Goal: Task Accomplishment & Management: Manage account settings

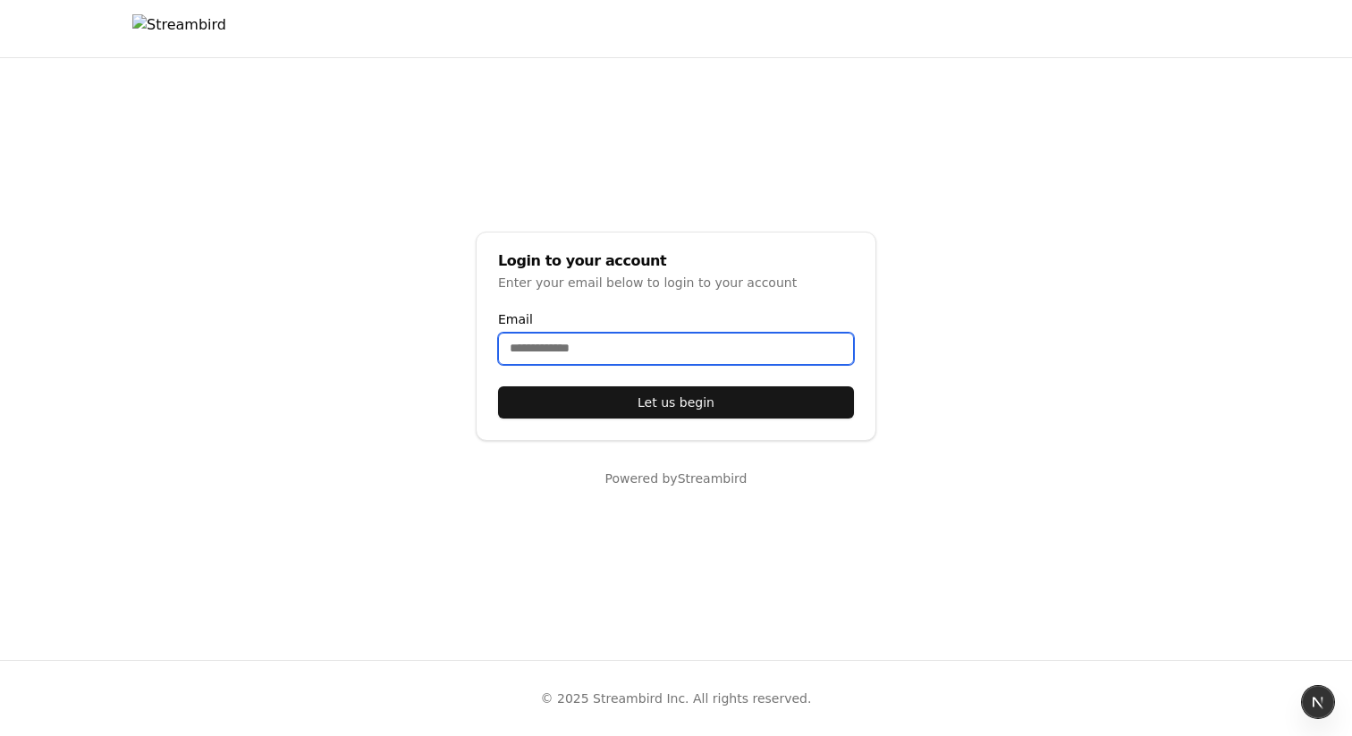
click at [568, 352] on input "Email" at bounding box center [676, 349] width 356 height 32
type input "**********"
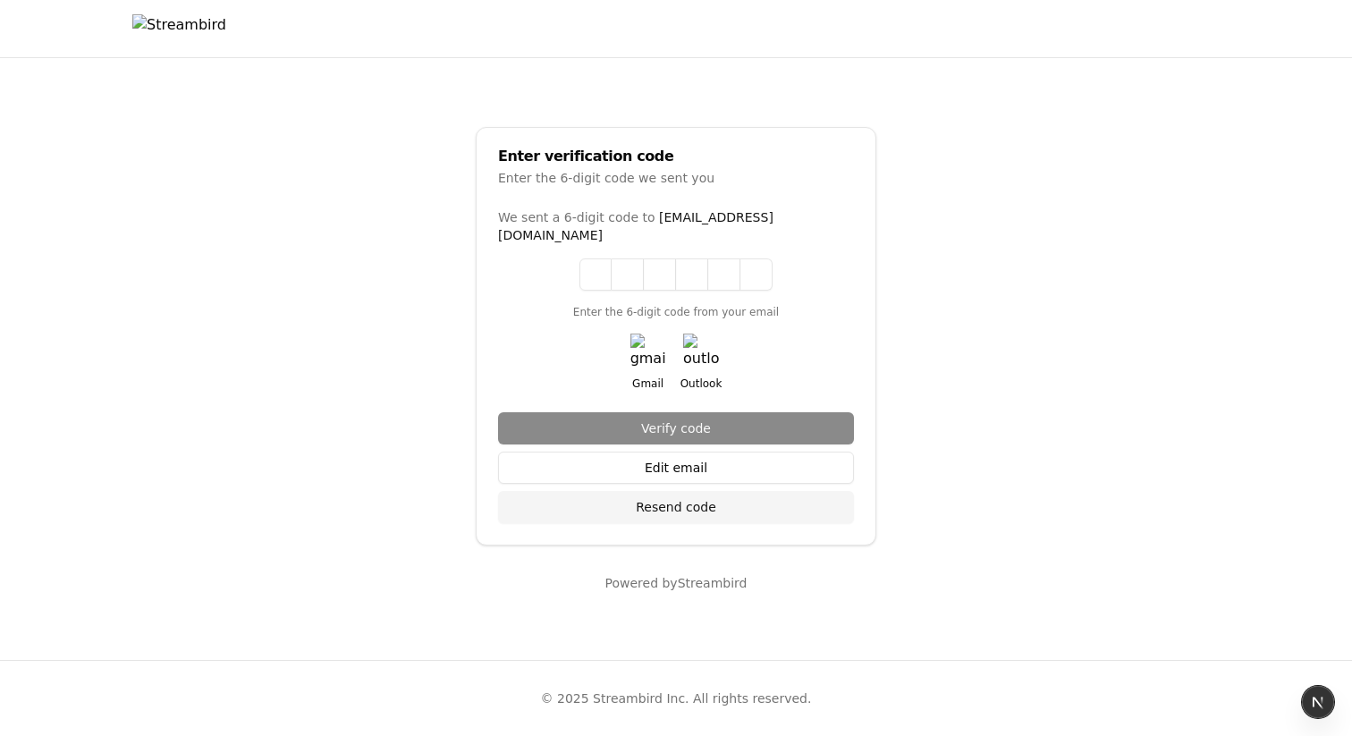
click at [631, 341] on img "button" at bounding box center [649, 352] width 36 height 36
click at [599, 269] on input at bounding box center [676, 274] width 193 height 32
paste input "******"
type input "******"
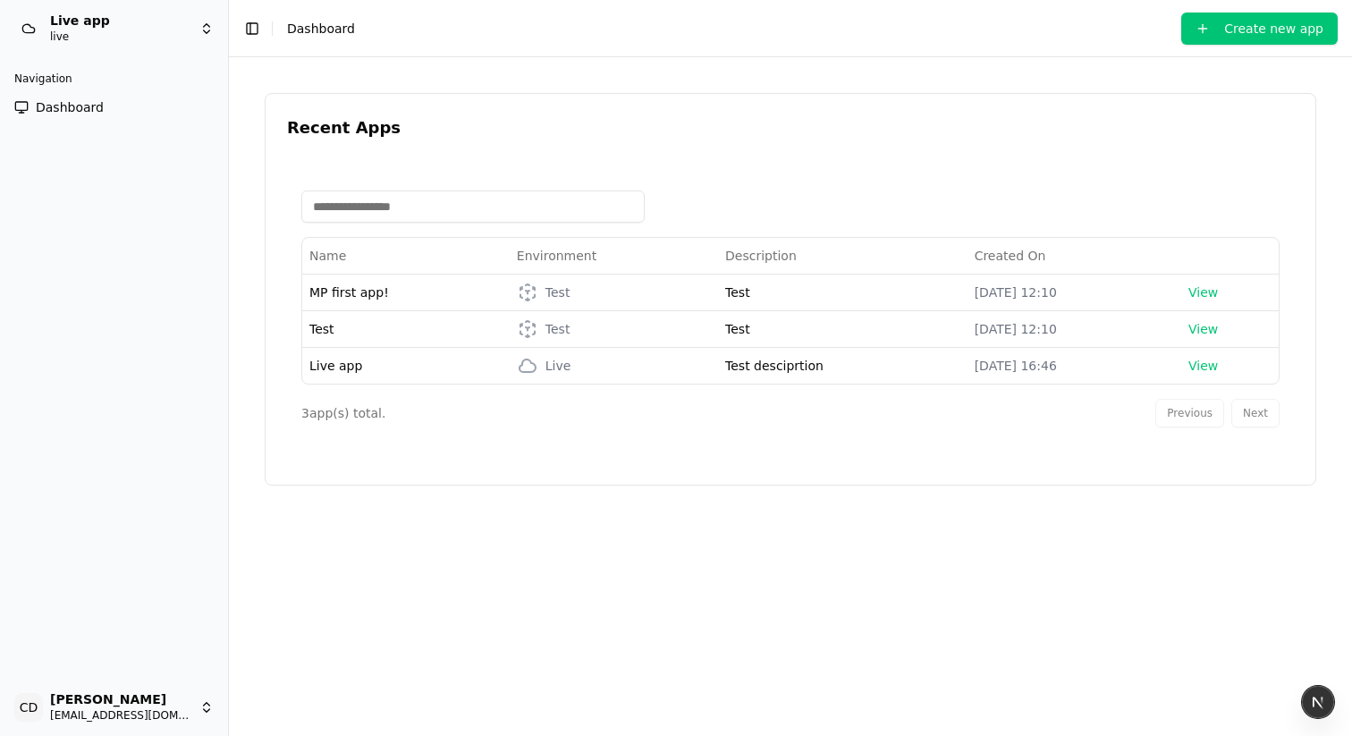
click at [86, 98] on span "Dashboard" at bounding box center [70, 107] width 68 height 18
click at [352, 290] on span "MP first app!" at bounding box center [349, 292] width 80 height 14
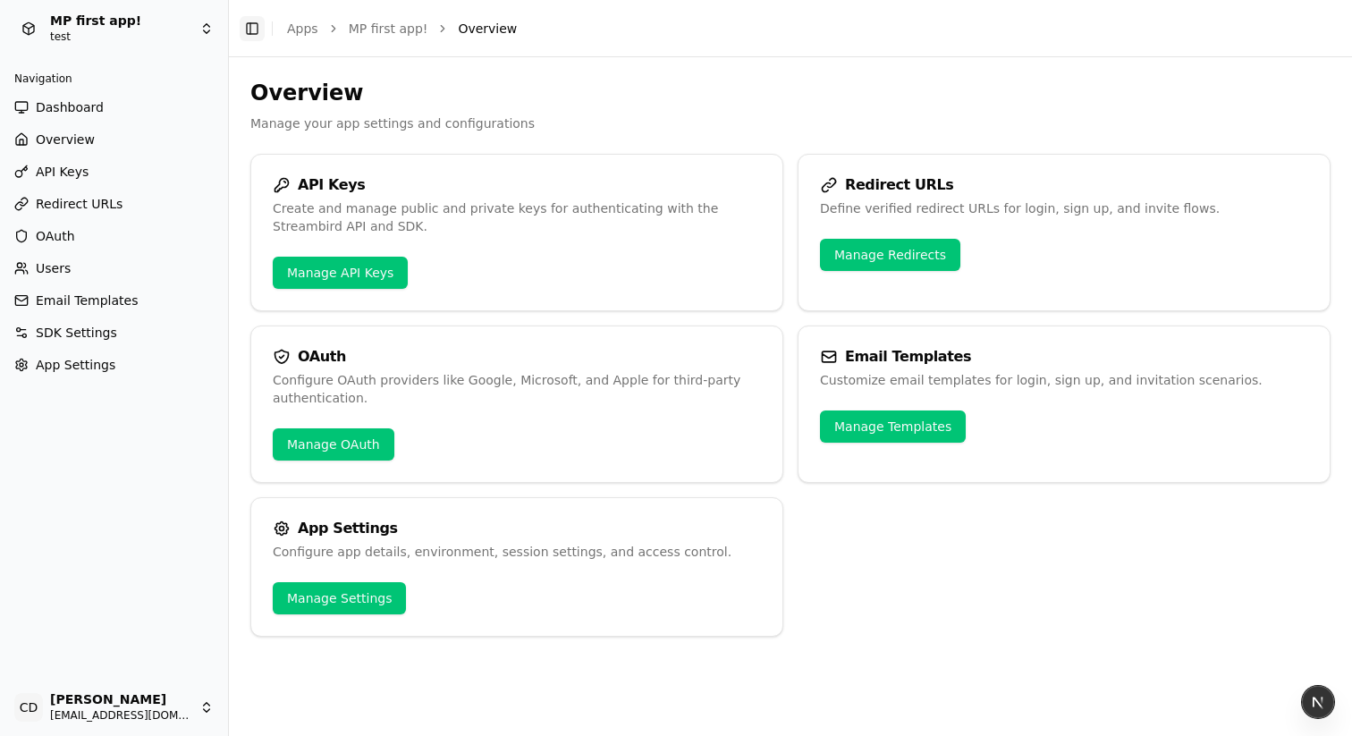
click at [250, 17] on button "Toggle Sidebar" at bounding box center [252, 28] width 25 height 25
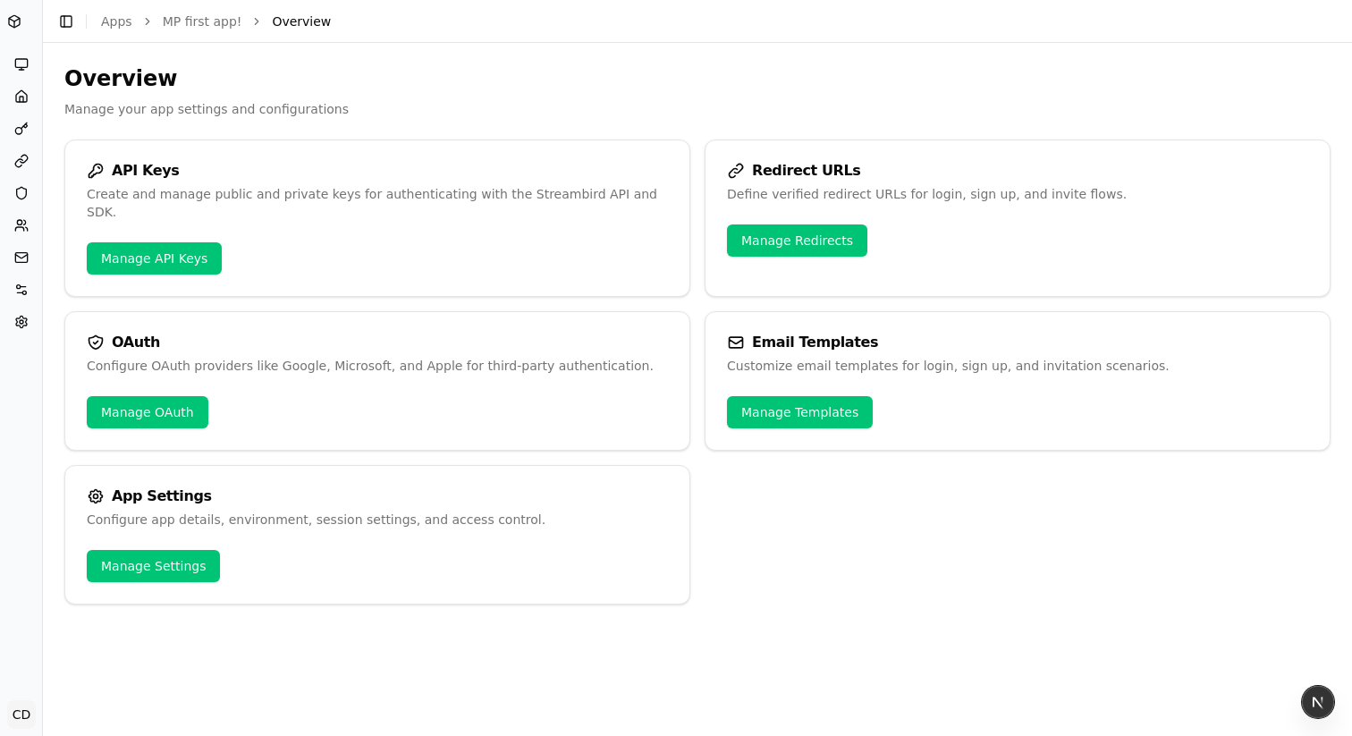
drag, startPoint x: 60, startPoint y: 21, endPoint x: 114, endPoint y: 36, distance: 55.5
click at [60, 21] on button "Toggle Sidebar" at bounding box center [66, 21] width 25 height 25
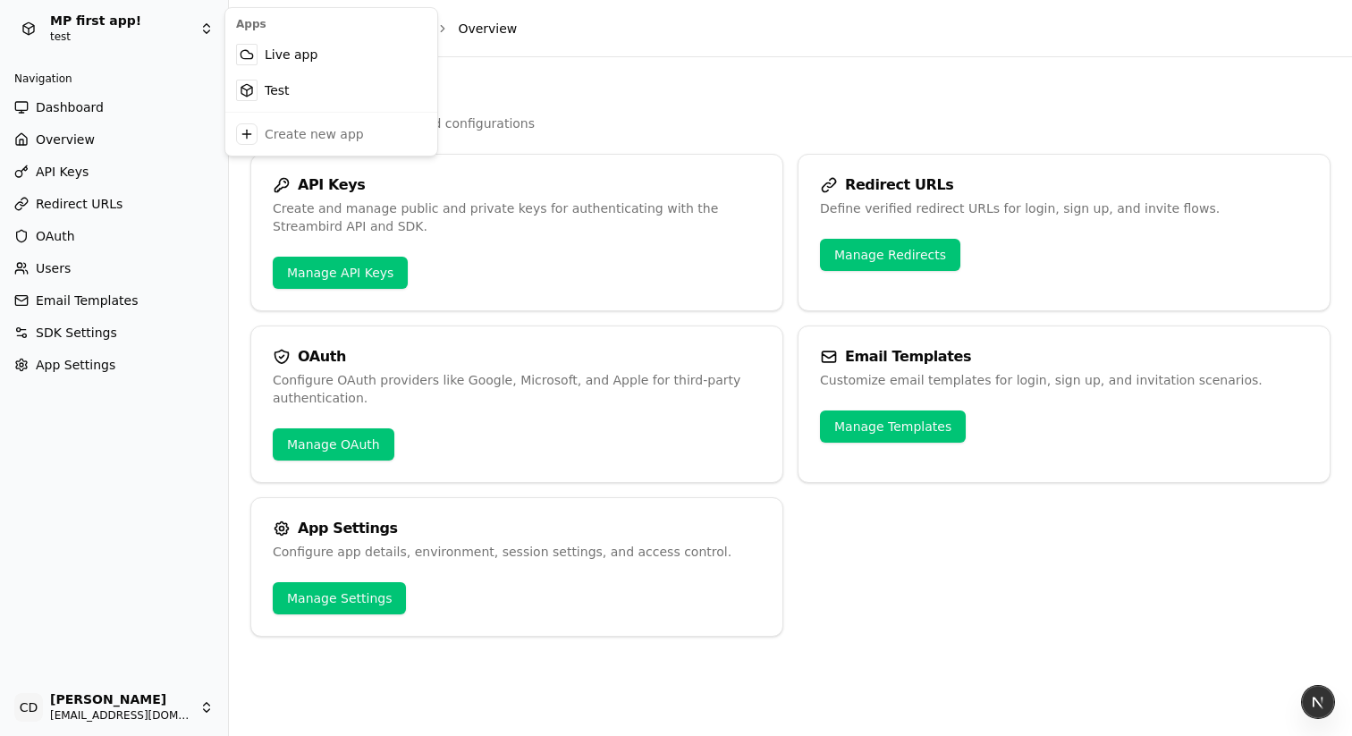
click at [141, 25] on html "MP first app! test Navigation Dashboard Overview API Keys Redirect URLs OAuth U…" at bounding box center [676, 368] width 1352 height 736
click at [634, 457] on html "MP first app! test Navigation Dashboard Overview API Keys Redirect URLs OAuth U…" at bounding box center [676, 368] width 1352 height 736
click at [133, 22] on html "MP first app! test Navigation Dashboard Overview API Keys Redirect URLs OAuth U…" at bounding box center [676, 368] width 1352 height 736
drag, startPoint x: 157, startPoint y: 408, endPoint x: 202, endPoint y: 608, distance: 205.5
click at [157, 408] on html "MP first app! test Navigation Dashboard Overview API Keys Redirect URLs OAuth U…" at bounding box center [676, 368] width 1352 height 736
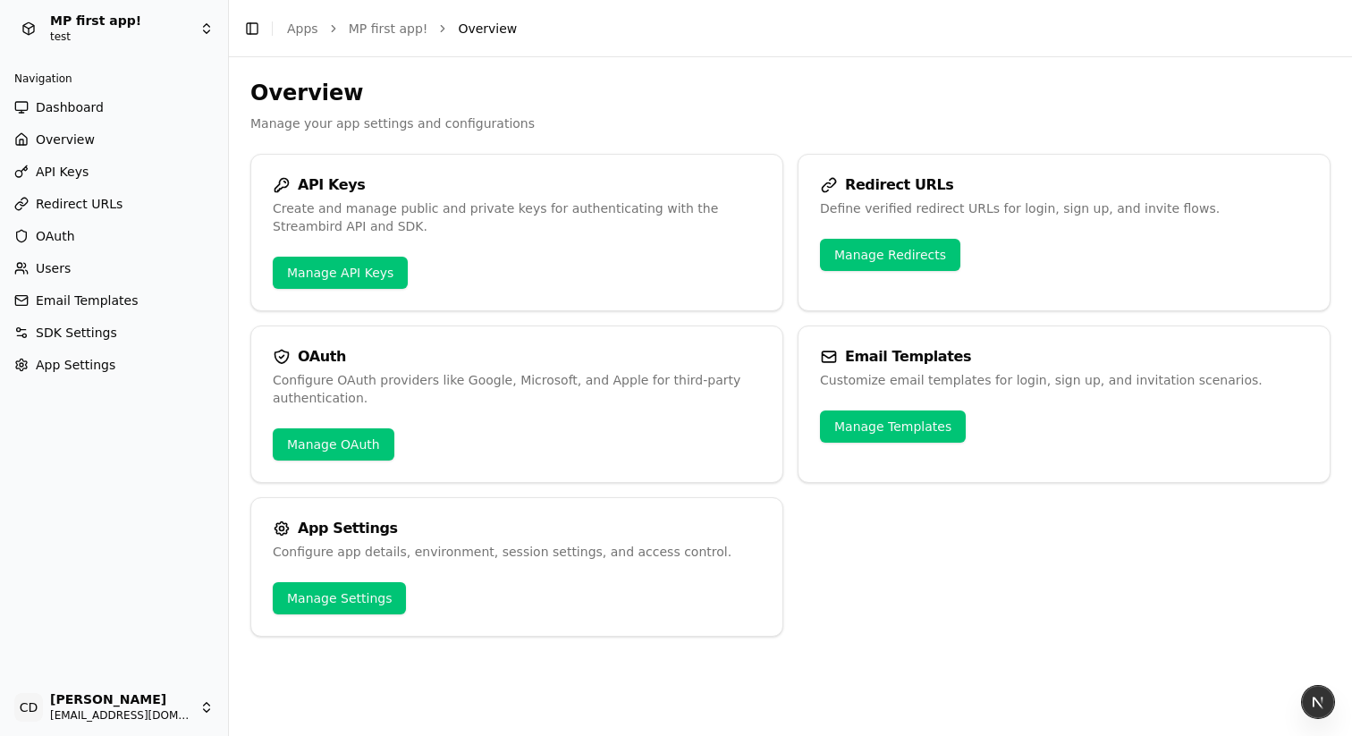
click at [157, 709] on html "MP first app! test Navigation Dashboard Overview API Keys Redirect URLs OAuth U…" at bounding box center [676, 368] width 1352 height 736
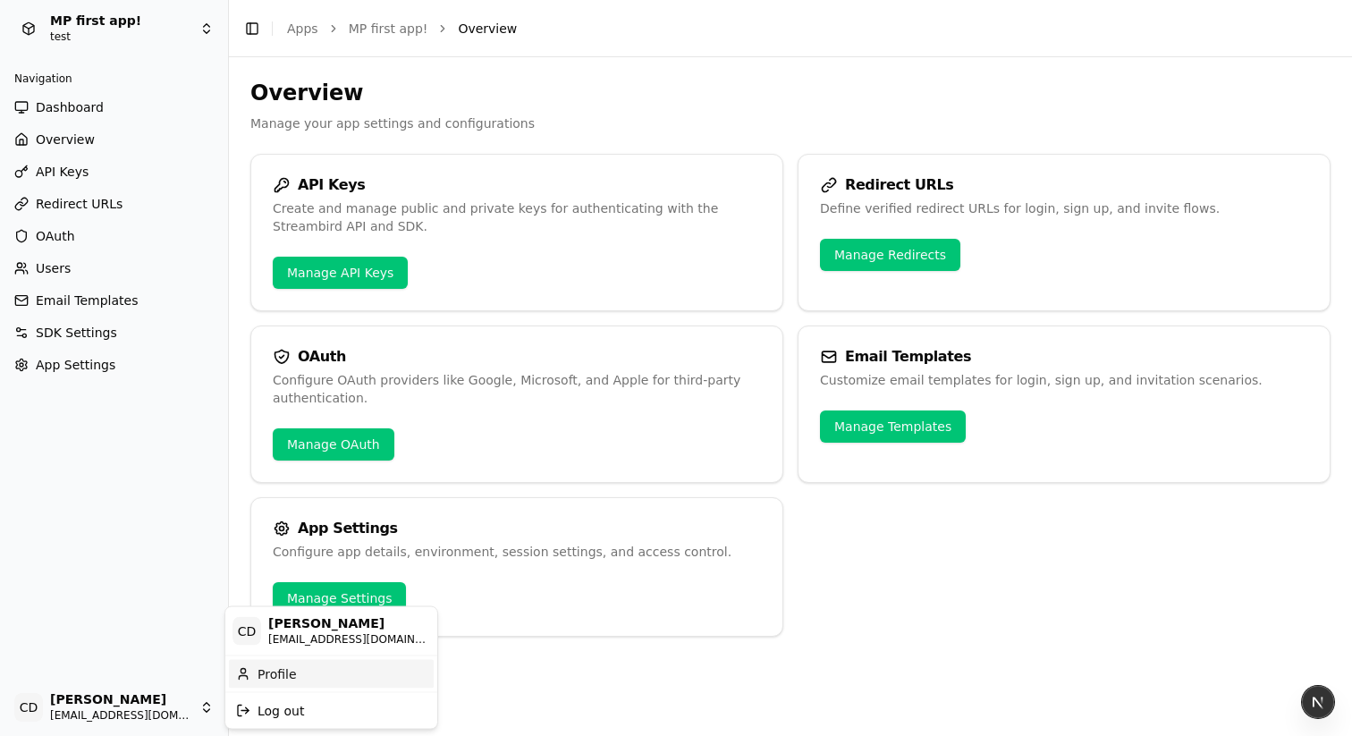
click at [269, 681] on div "Profile" at bounding box center [331, 673] width 205 height 29
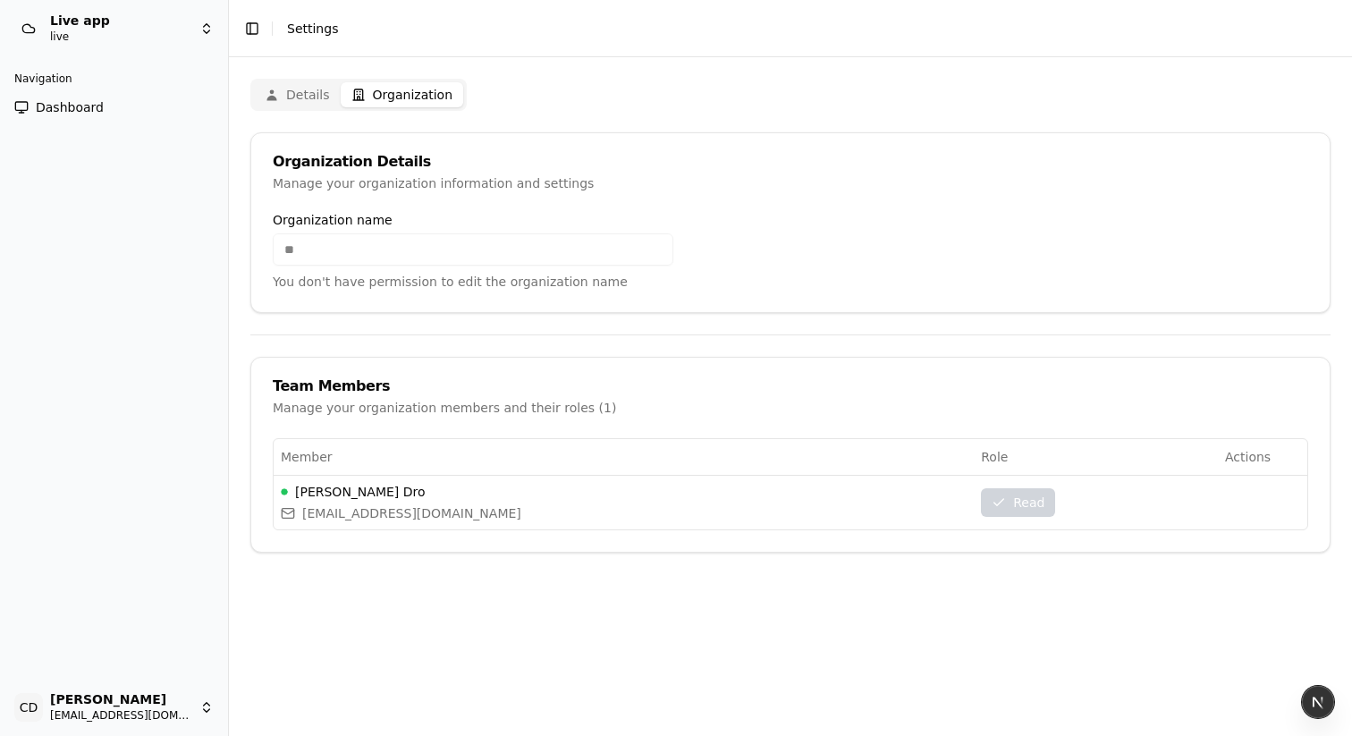
click at [393, 102] on button "Organization" at bounding box center [402, 94] width 123 height 25
drag, startPoint x: 310, startPoint y: 97, endPoint x: 287, endPoint y: 97, distance: 23.3
click at [309, 97] on button "Details" at bounding box center [297, 94] width 87 height 25
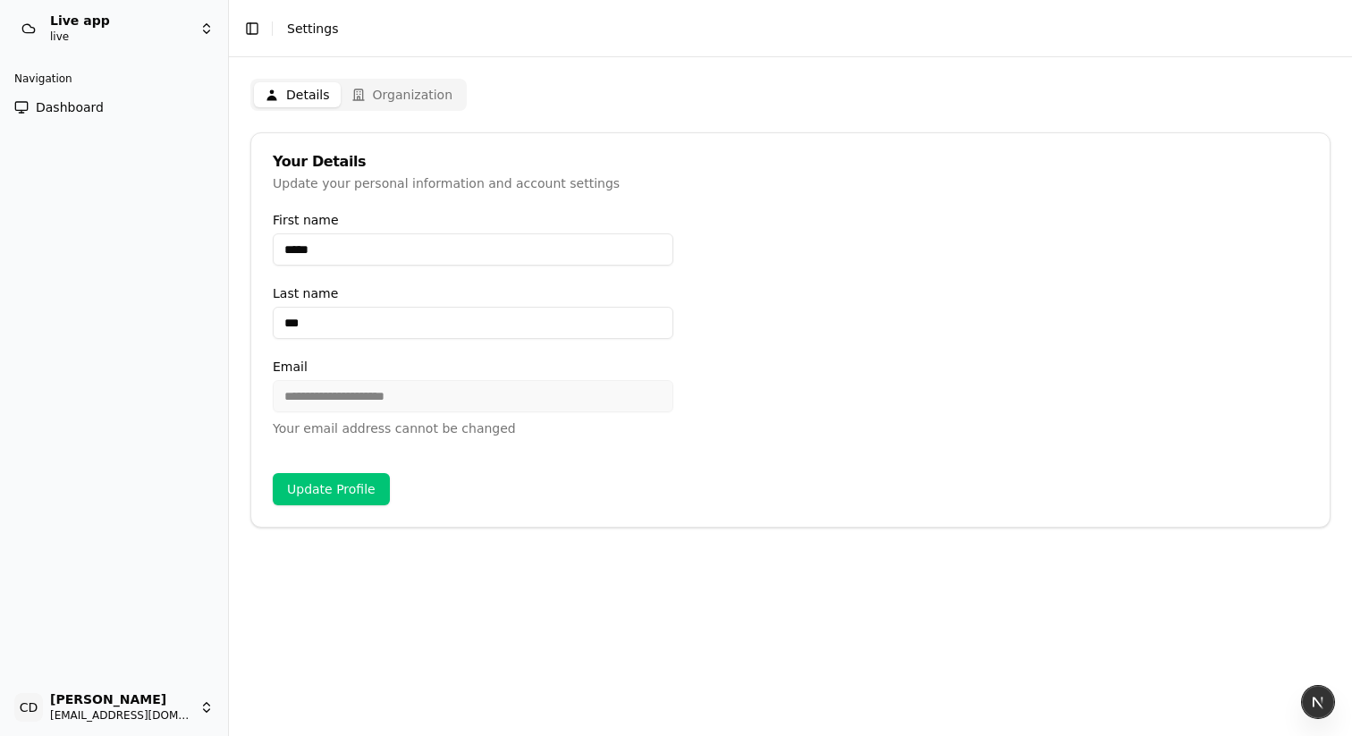
click at [106, 106] on link "Dashboard" at bounding box center [114, 107] width 214 height 29
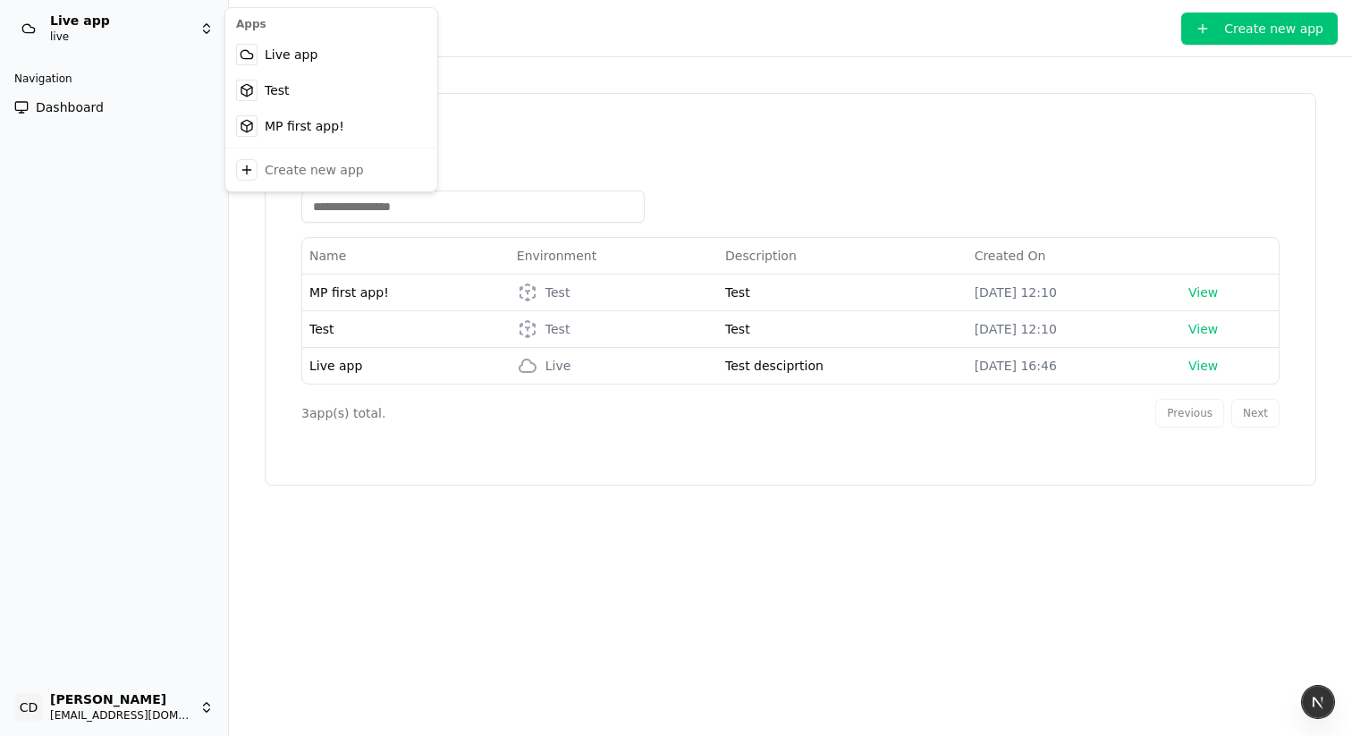
click at [148, 33] on html "Live app live Navigation Dashboard CD Chris Dro casheghian@moonpay.com Toggle S…" at bounding box center [676, 368] width 1352 height 736
click at [267, 126] on div "MP first app!" at bounding box center [331, 126] width 205 height 36
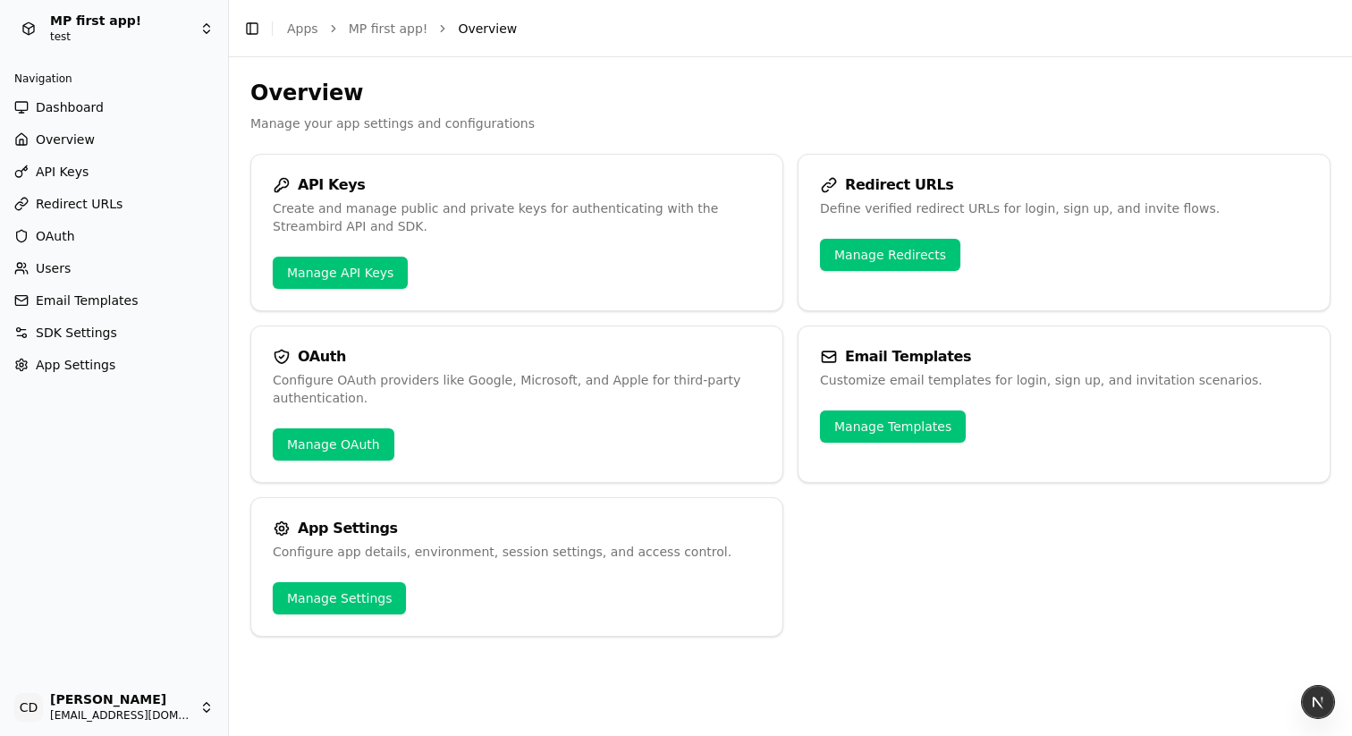
click at [80, 171] on span "API Keys" at bounding box center [62, 172] width 53 height 18
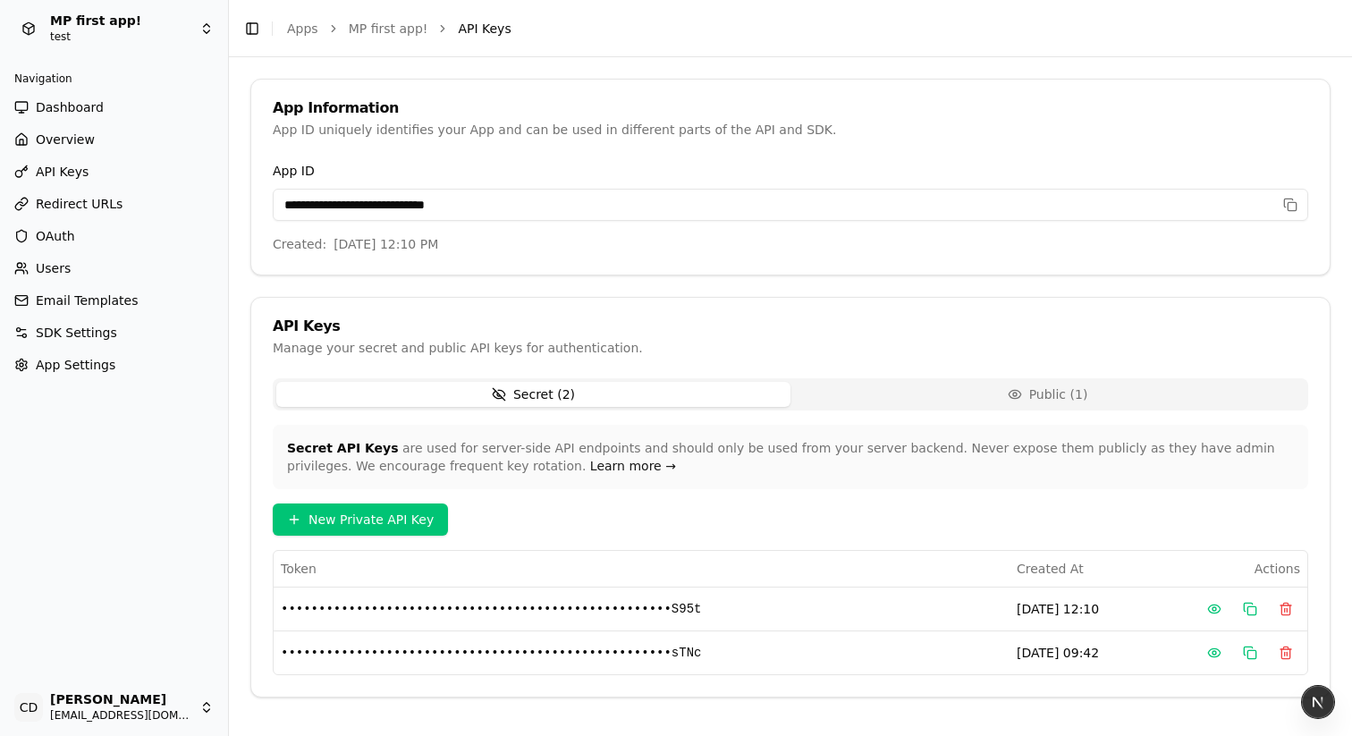
click at [101, 198] on span "Redirect URLs" at bounding box center [79, 204] width 87 height 18
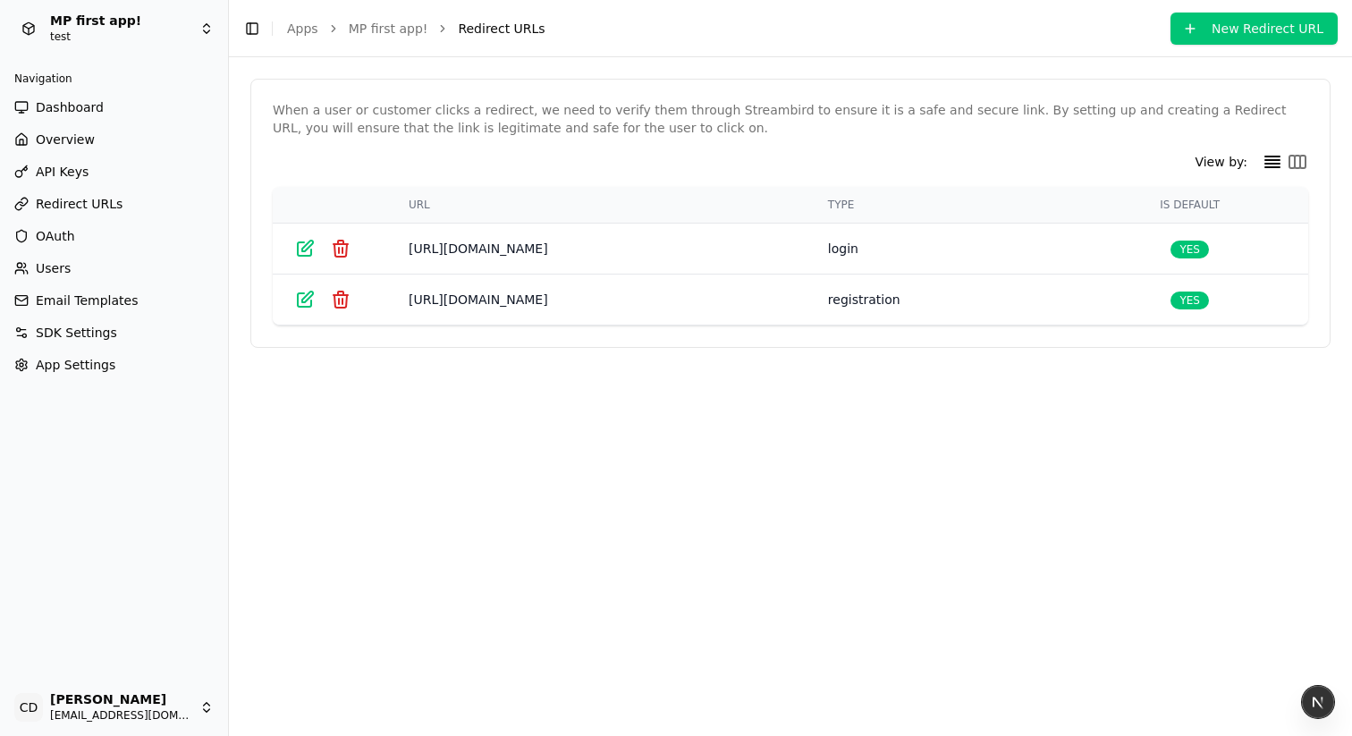
click at [1295, 161] on icon at bounding box center [1298, 162] width 16 height 13
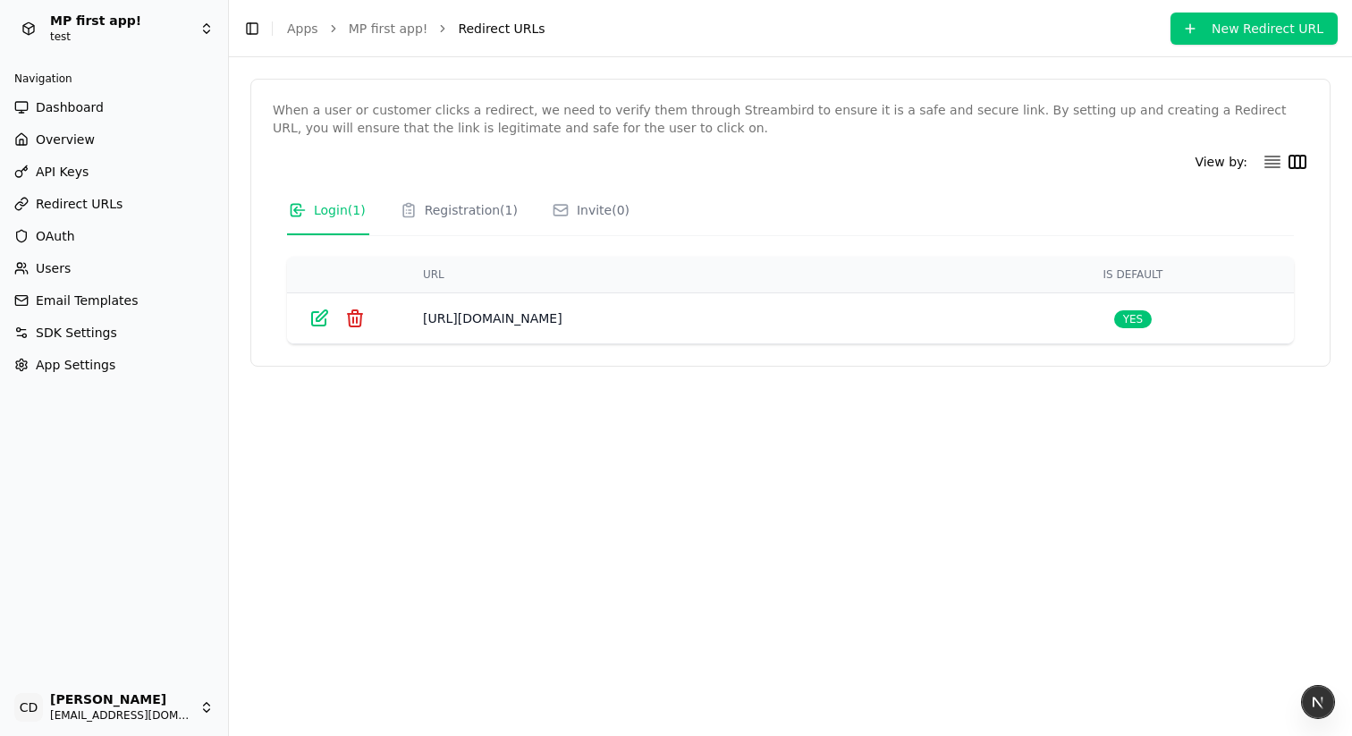
click at [1262, 162] on icon at bounding box center [1272, 161] width 21 height 21
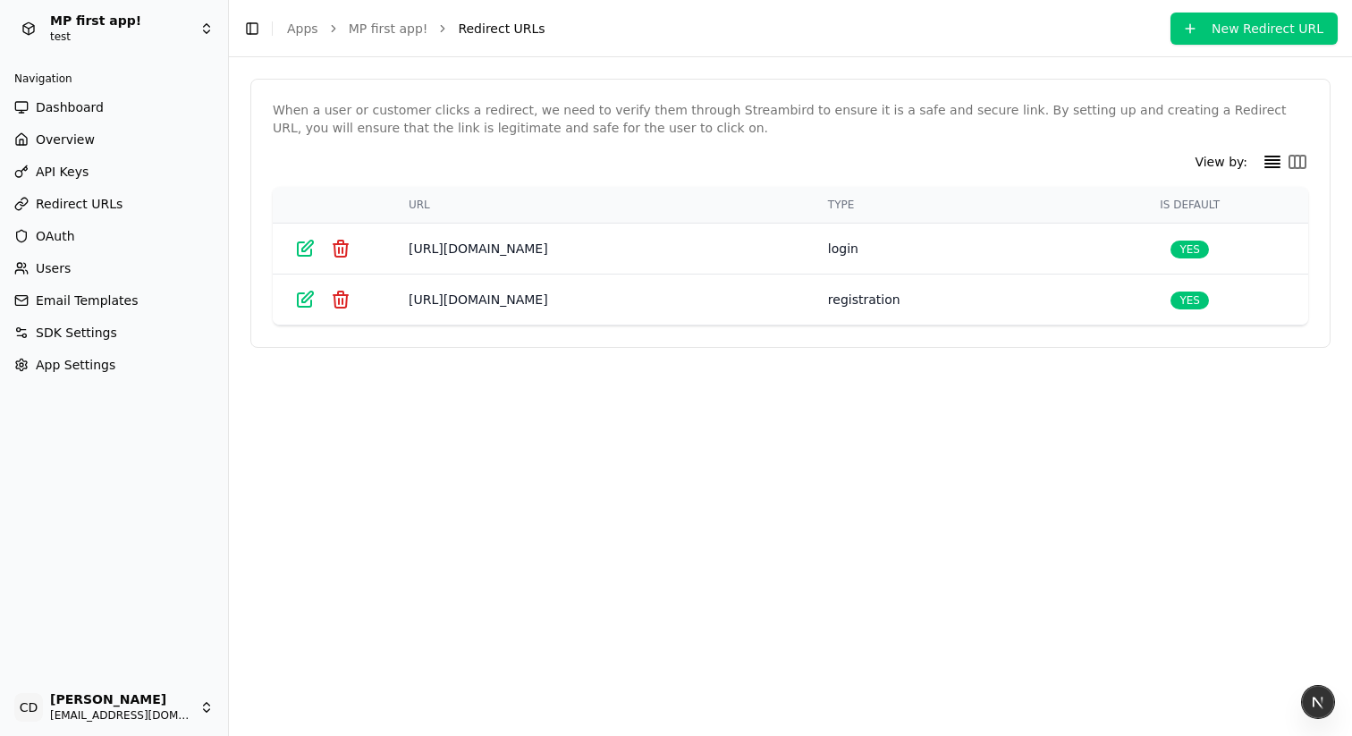
click at [1194, 40] on button "New Redirect URL" at bounding box center [1254, 29] width 167 height 32
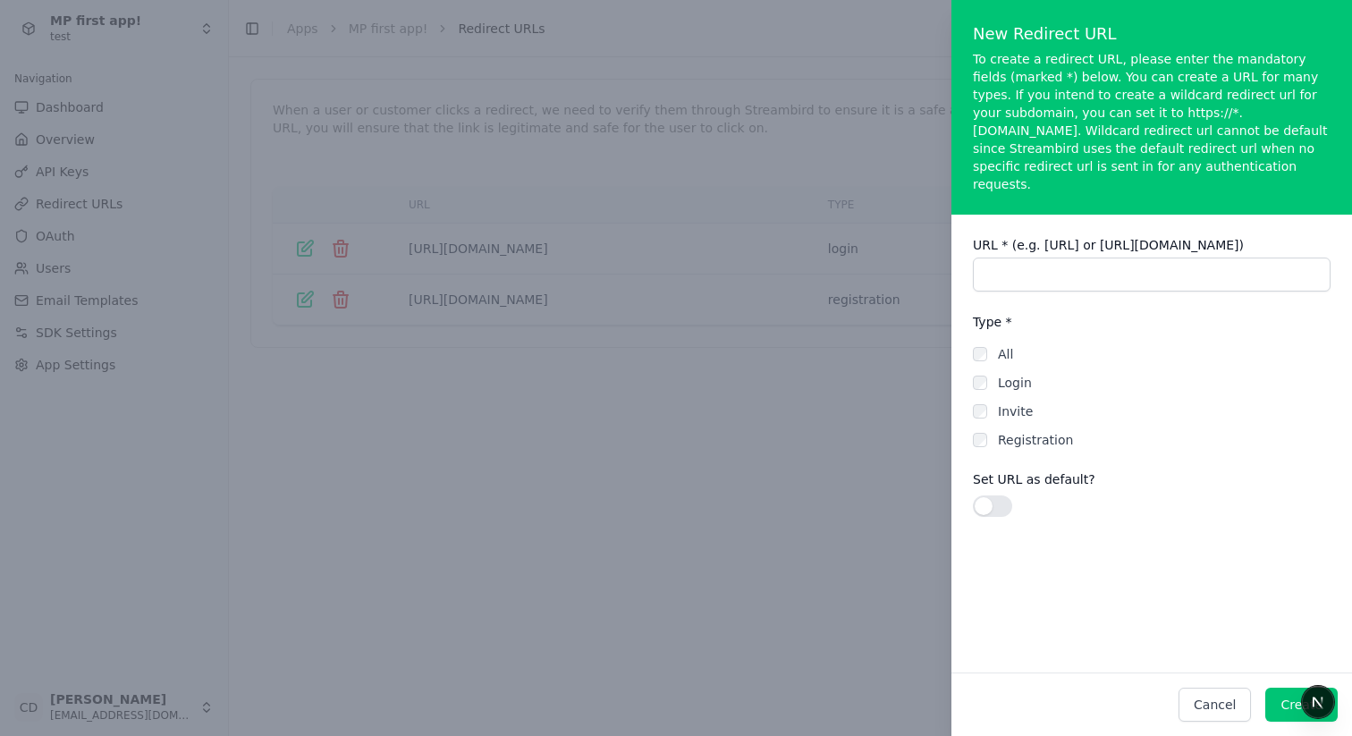
drag, startPoint x: 1004, startPoint y: 58, endPoint x: 952, endPoint y: 57, distance: 52.8
click at [989, 57] on p "To create a redirect URL, please enter the mandatory fields (marked *) below. Y…" at bounding box center [1152, 121] width 358 height 143
click at [860, 59] on div at bounding box center [676, 368] width 1352 height 736
click at [582, 133] on div at bounding box center [676, 368] width 1352 height 736
click at [580, 134] on div at bounding box center [676, 368] width 1352 height 736
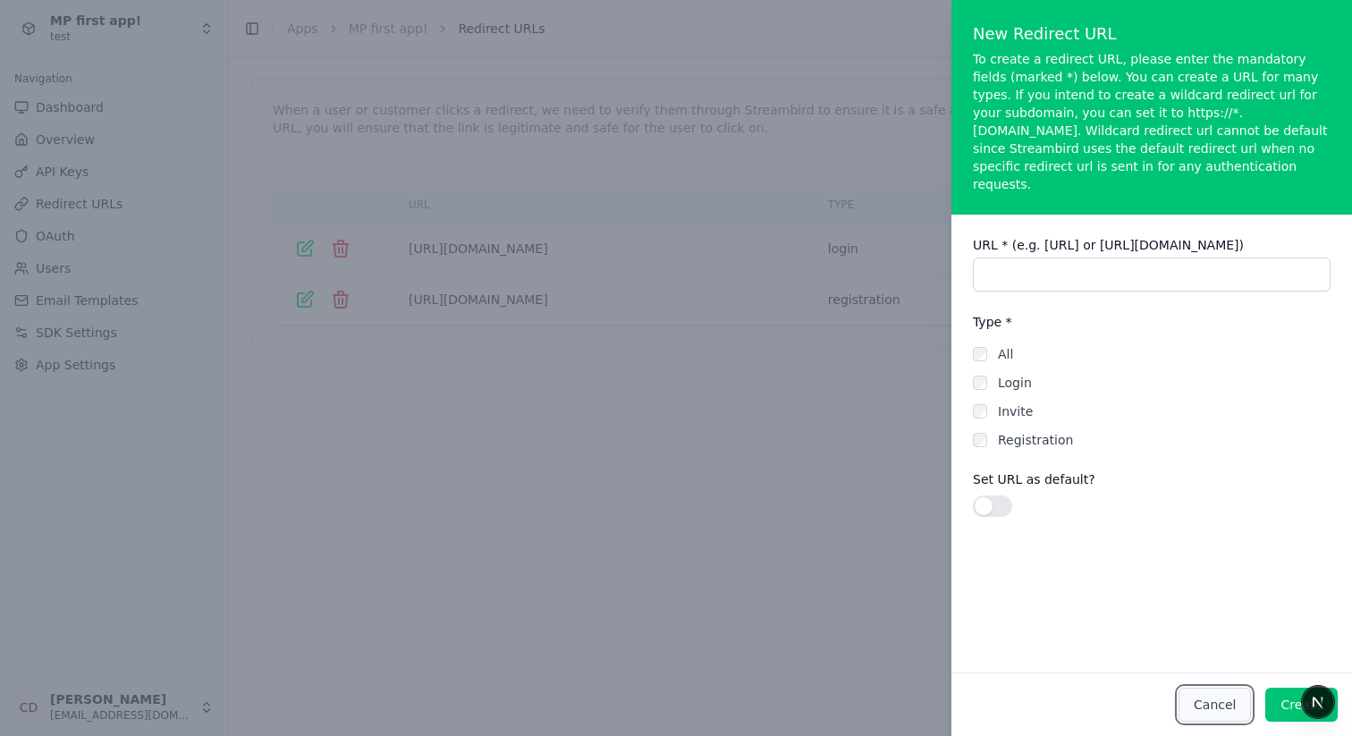
click at [1212, 708] on button "Cancel" at bounding box center [1215, 705] width 72 height 34
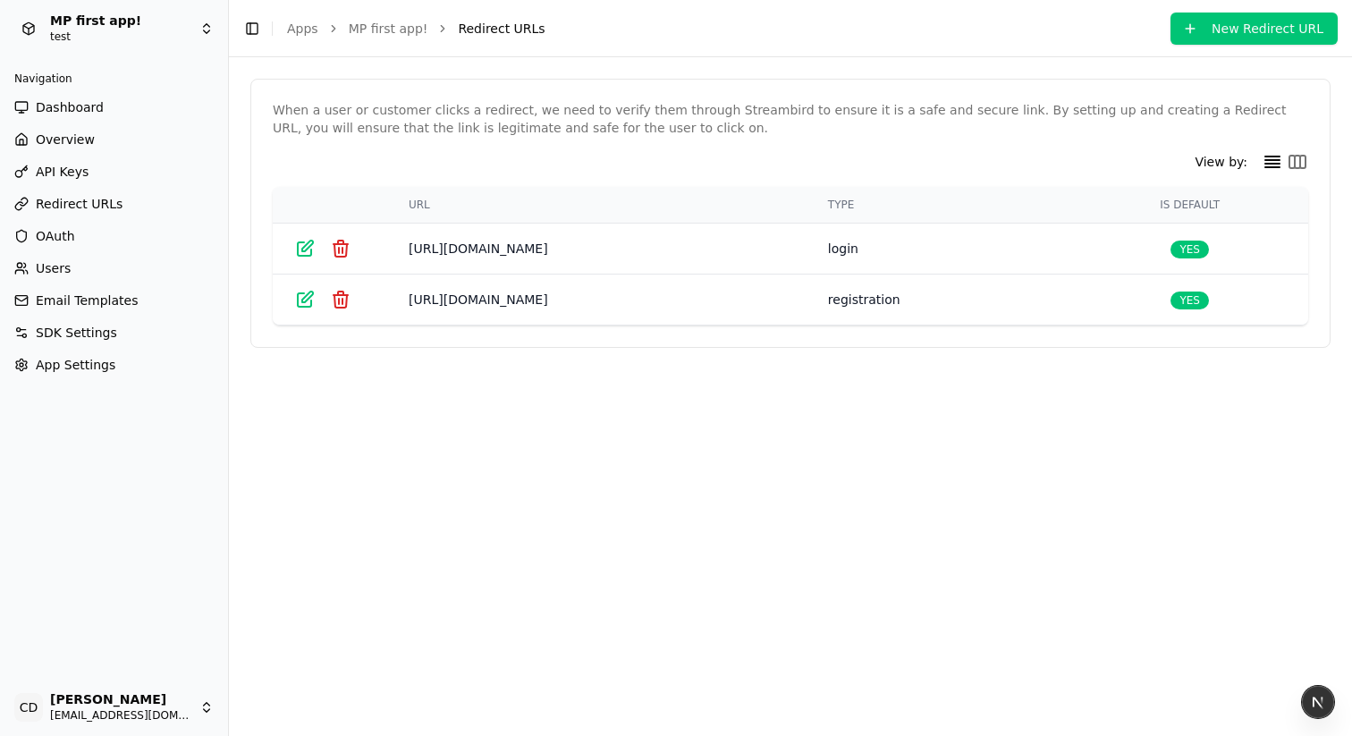
click at [77, 229] on link "OAuth" at bounding box center [114, 236] width 214 height 29
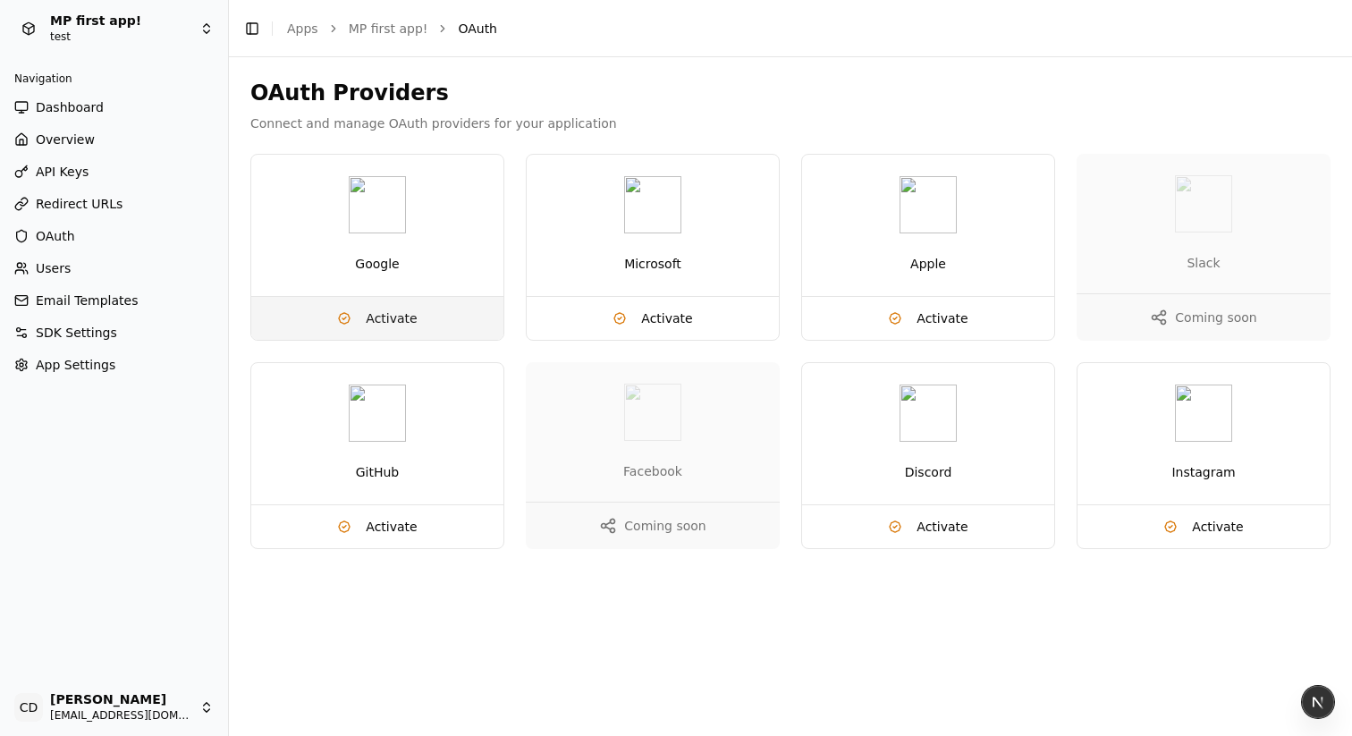
click at [389, 323] on span "Activate" at bounding box center [391, 318] width 51 height 18
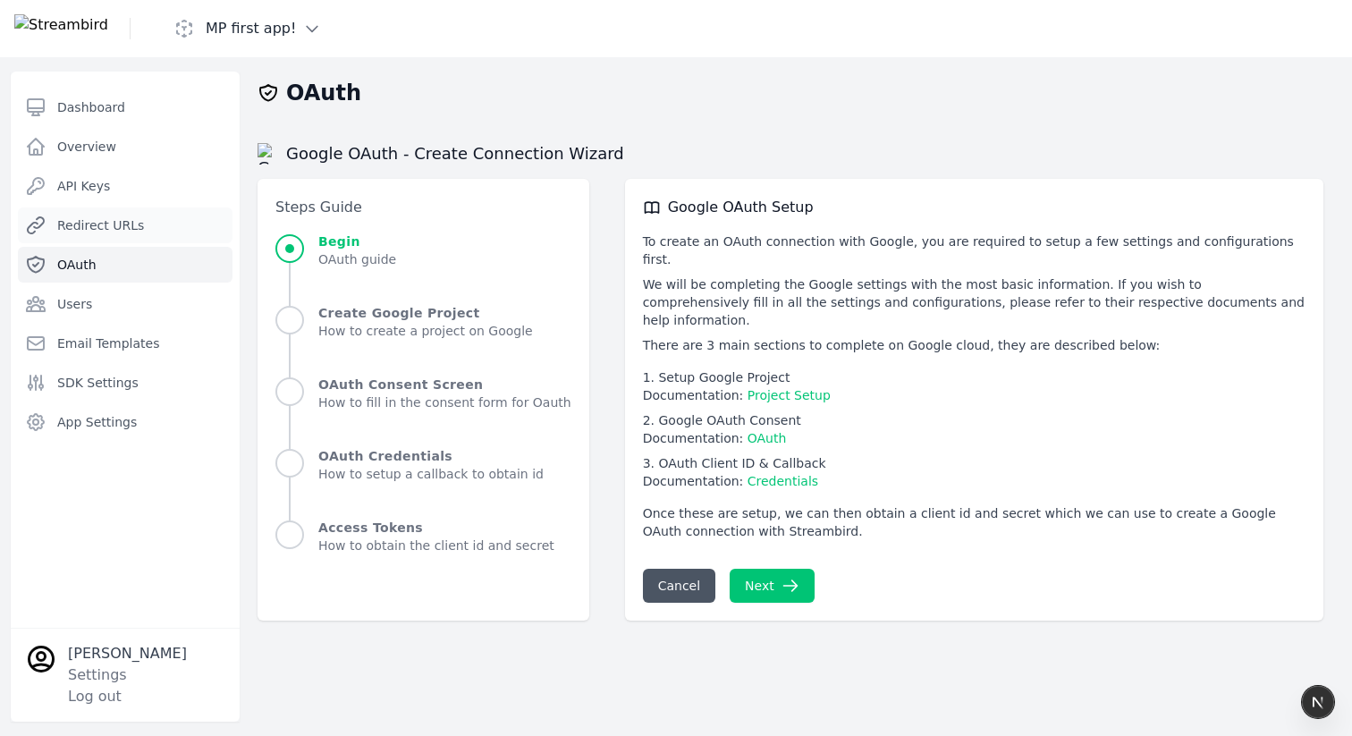
click at [139, 224] on span "Redirect URLs" at bounding box center [100, 225] width 87 height 18
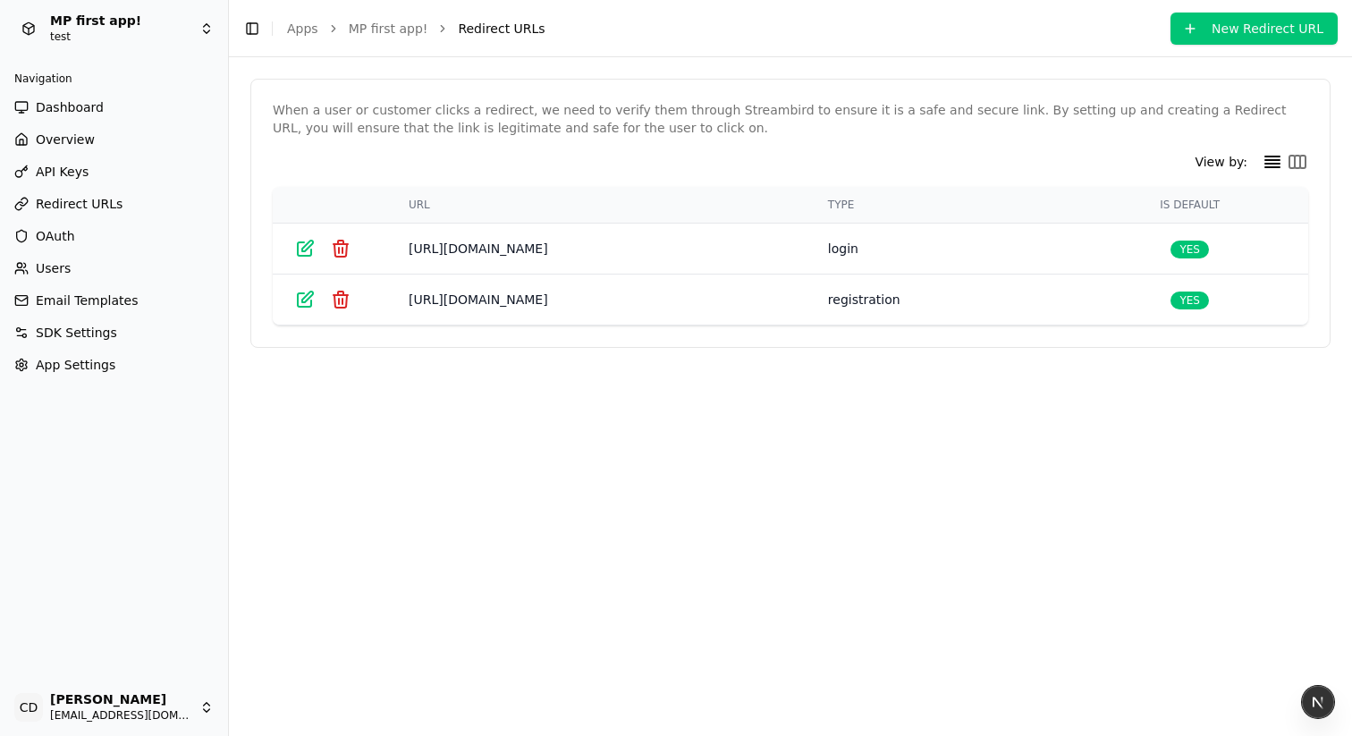
click at [94, 330] on span "SDK Settings" at bounding box center [76, 333] width 81 height 18
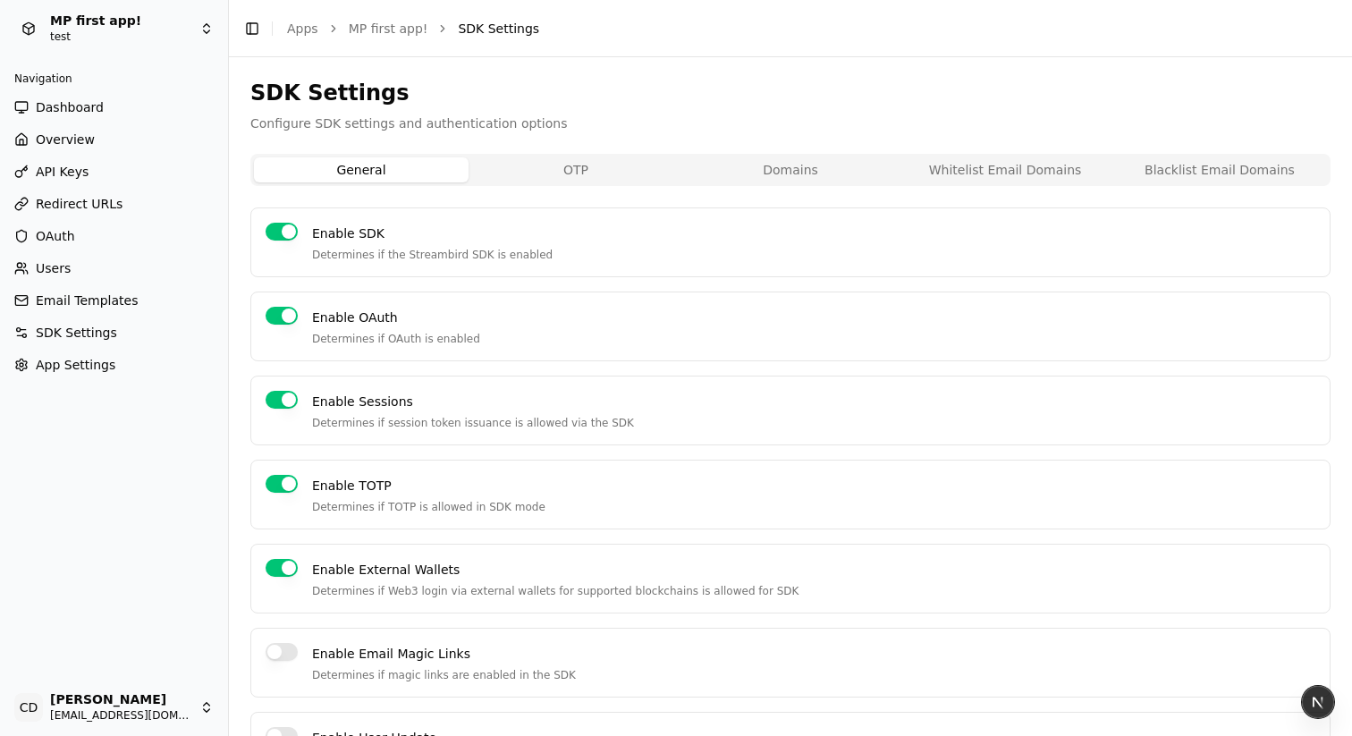
click at [571, 170] on button "OTP" at bounding box center [576, 169] width 215 height 25
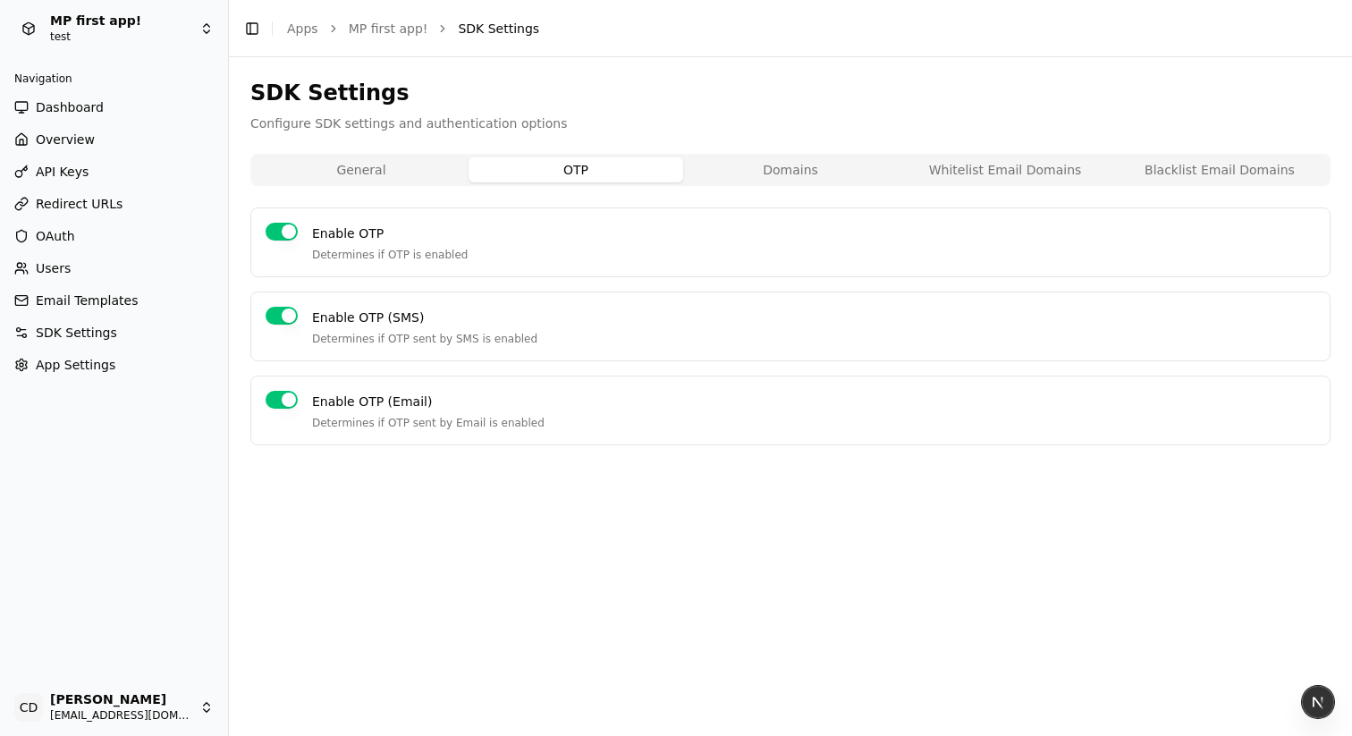
click at [773, 173] on button "Domains" at bounding box center [790, 169] width 215 height 25
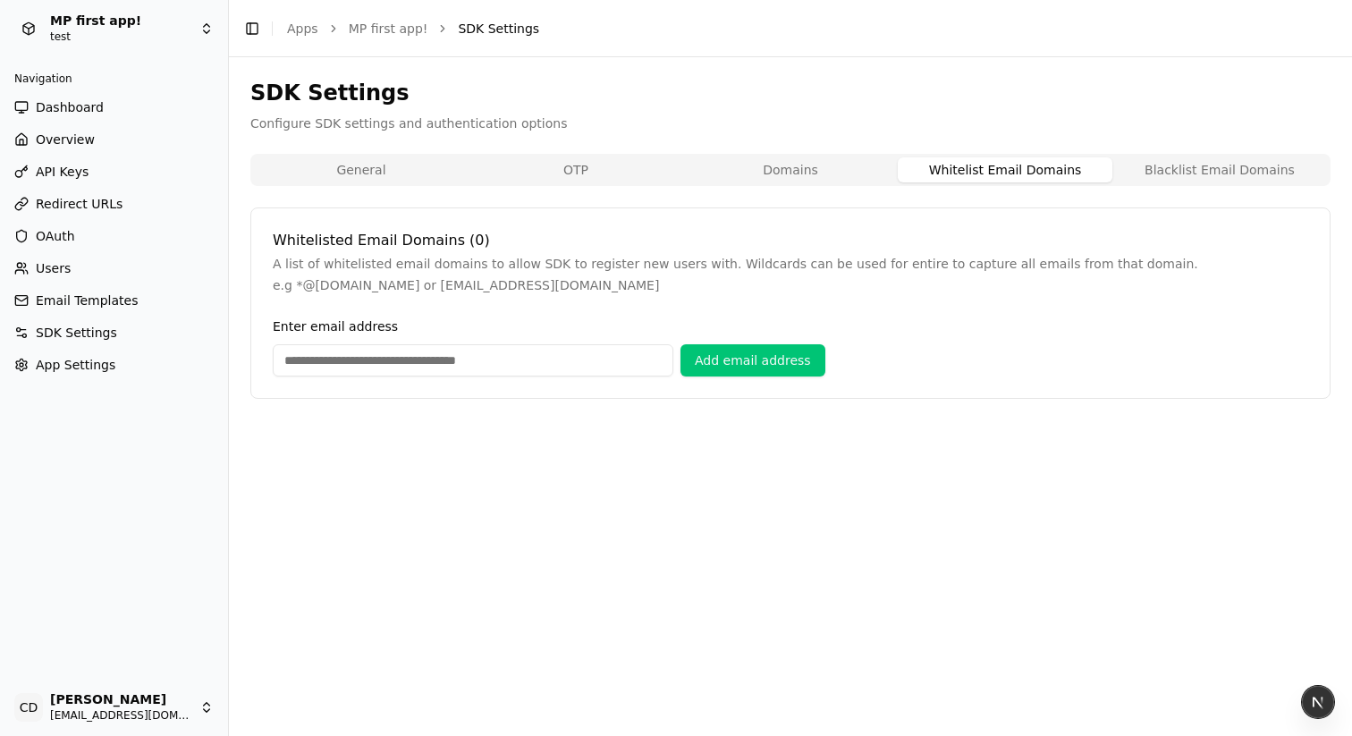
click at [1032, 173] on button "Whitelist Email Domains" at bounding box center [1005, 169] width 215 height 25
drag, startPoint x: 1231, startPoint y: 165, endPoint x: 1156, endPoint y: 162, distance: 75.2
click at [1231, 165] on button "Blacklist Email Domains" at bounding box center [1220, 169] width 215 height 25
click at [795, 164] on button "Domains" at bounding box center [790, 169] width 215 height 25
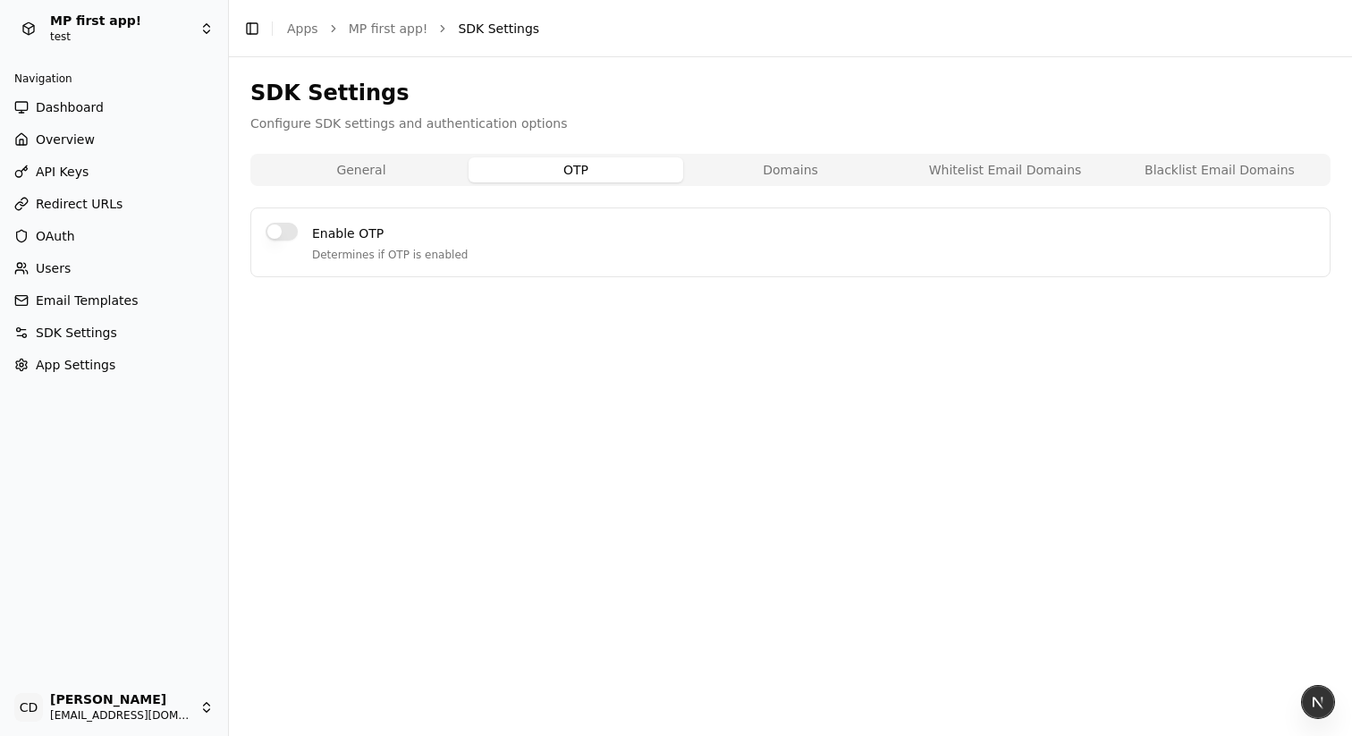
click at [615, 162] on button "OTP" at bounding box center [576, 169] width 215 height 25
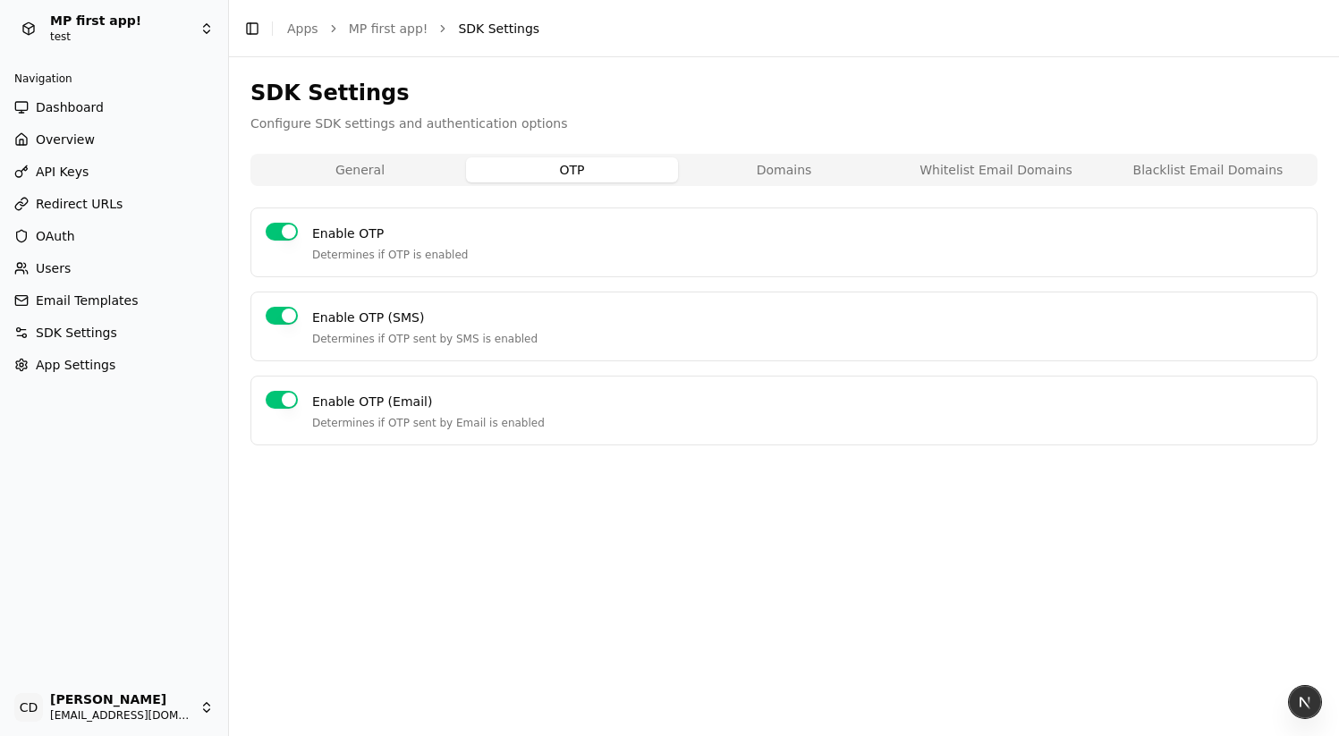
click at [402, 165] on button "General" at bounding box center [360, 169] width 212 height 25
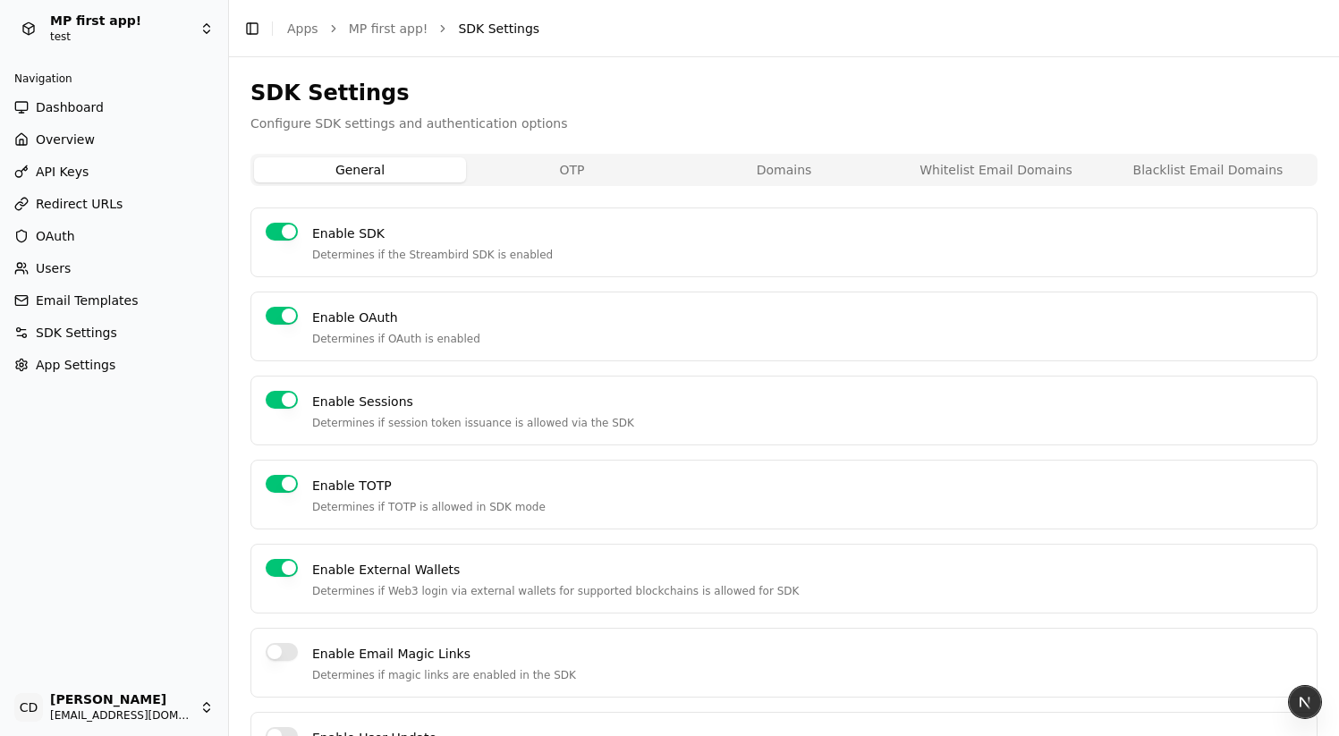
click at [63, 368] on span "App Settings" at bounding box center [76, 365] width 80 height 18
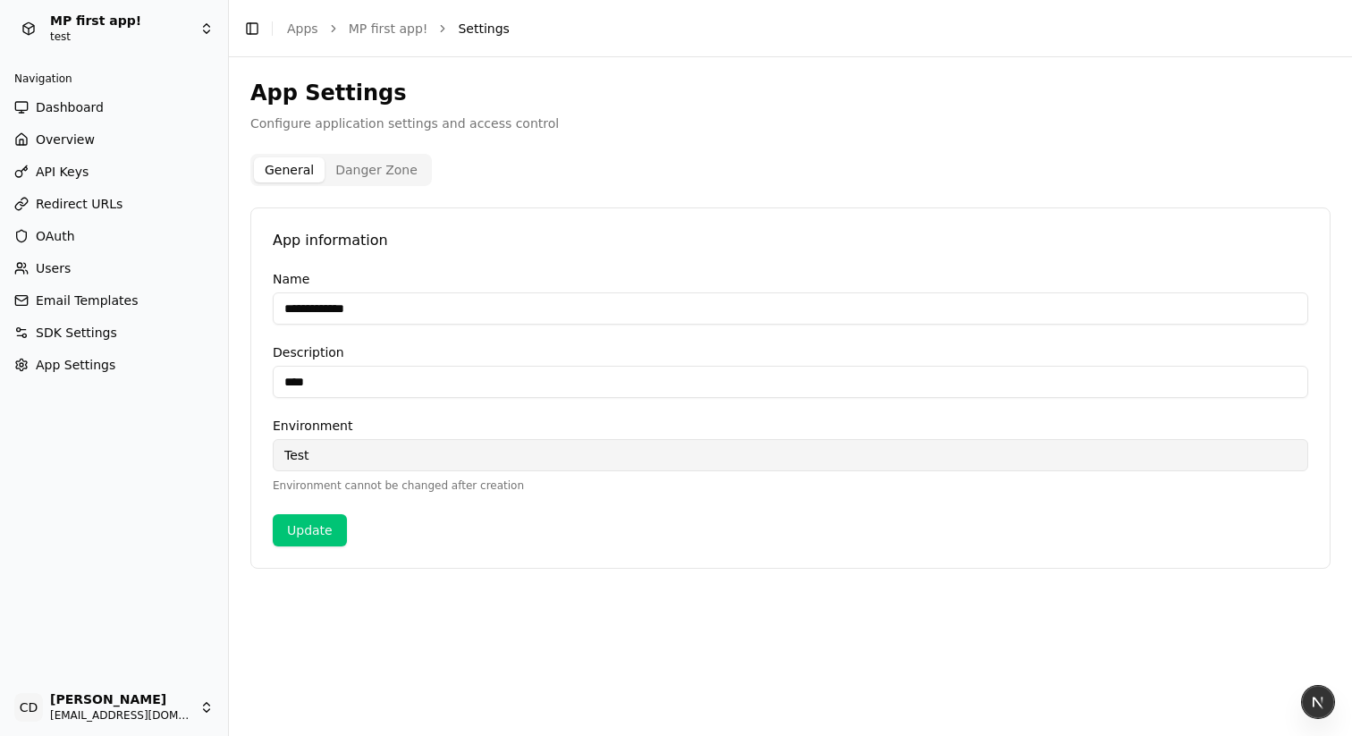
click at [382, 169] on button "Danger Zone" at bounding box center [377, 169] width 104 height 25
click at [266, 171] on button "General" at bounding box center [289, 169] width 71 height 25
click at [42, 332] on span "SDK Settings" at bounding box center [76, 333] width 81 height 18
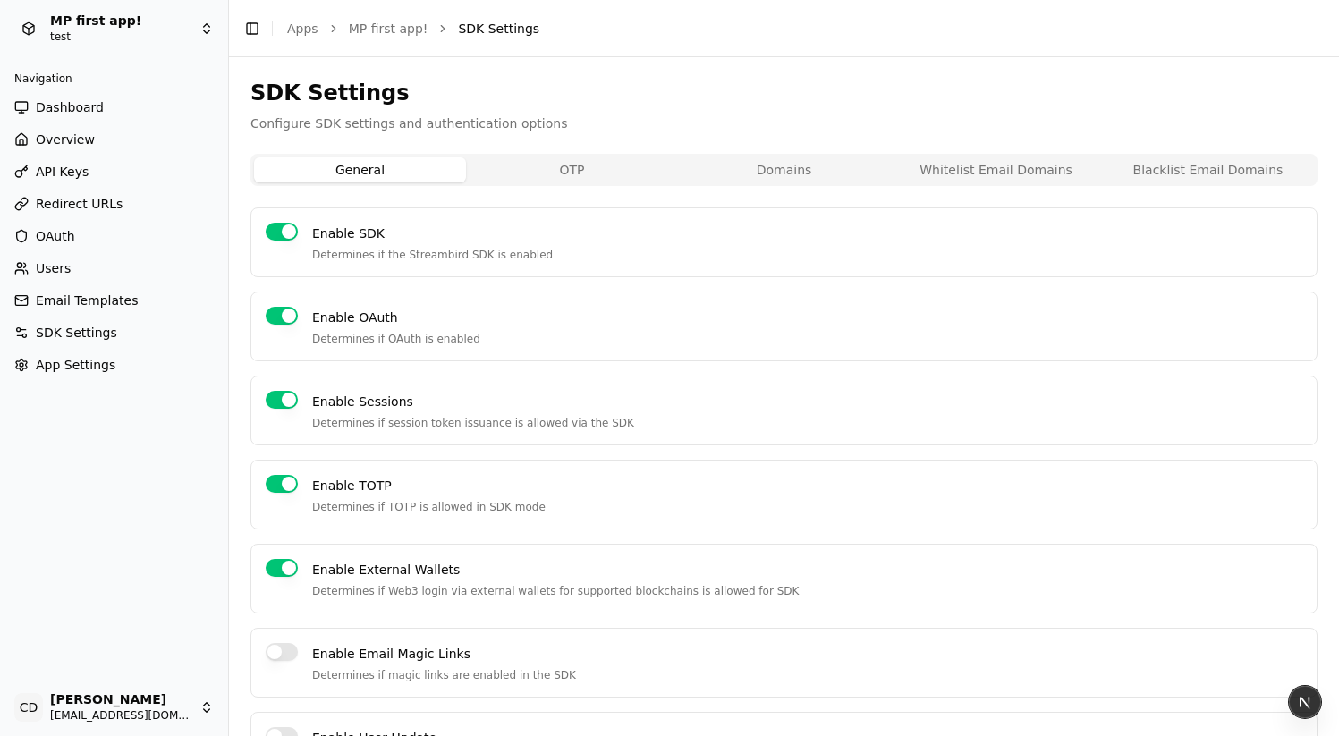
click at [93, 302] on span "Email Templates" at bounding box center [87, 301] width 102 height 18
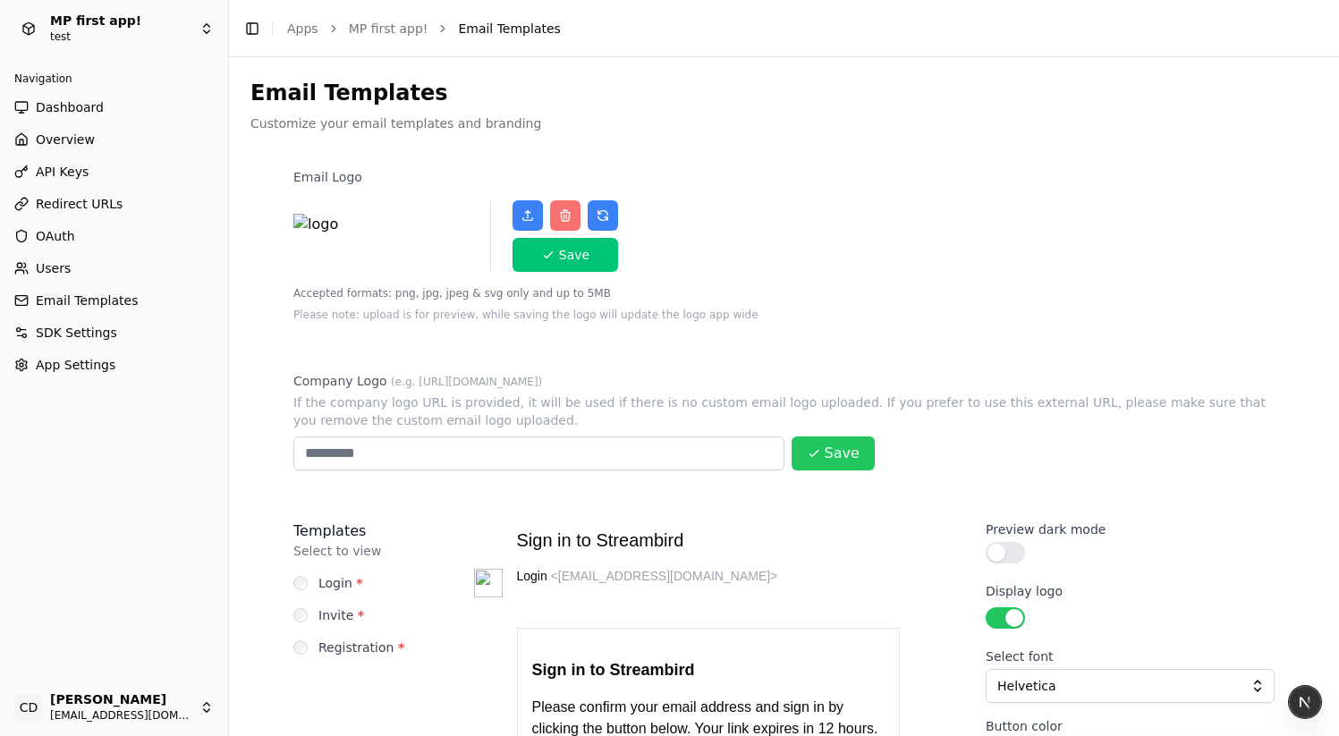
click at [51, 261] on span "Users" at bounding box center [53, 268] width 35 height 18
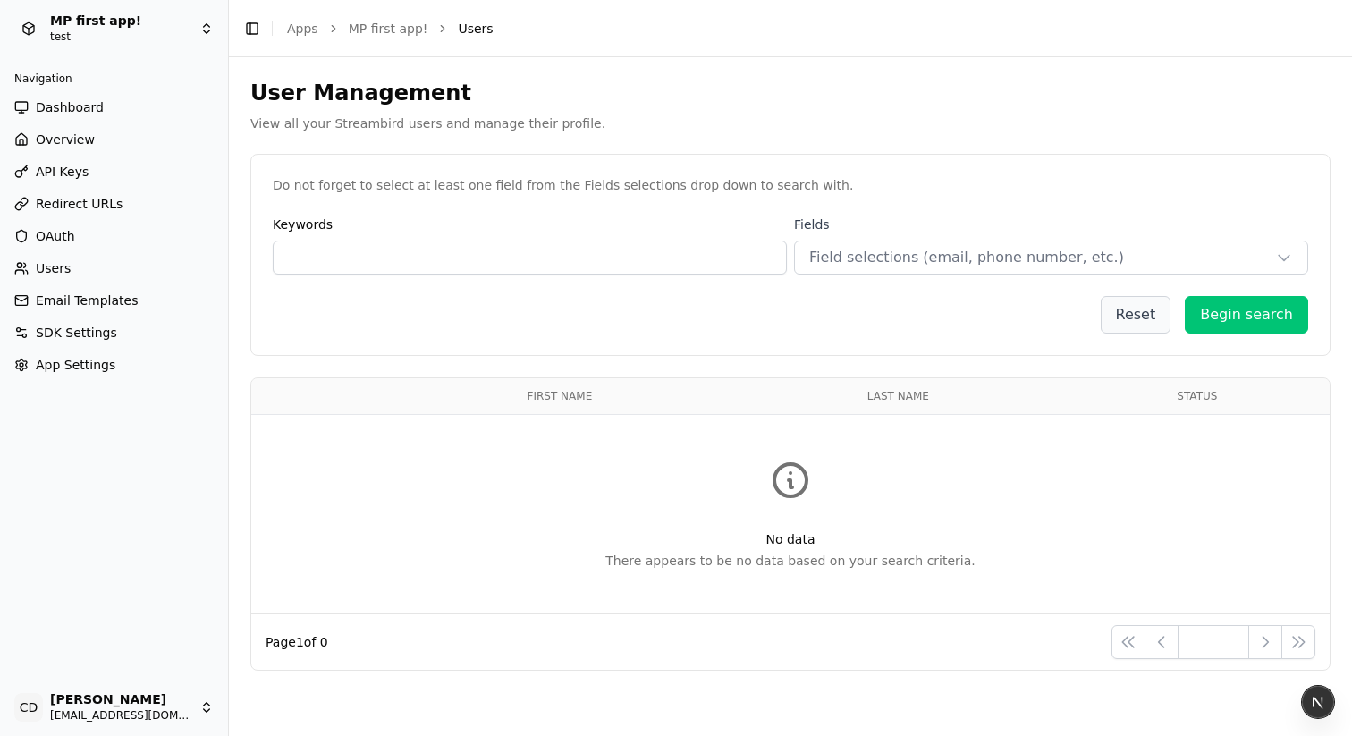
click at [1227, 326] on button "Begin search" at bounding box center [1246, 315] width 123 height 38
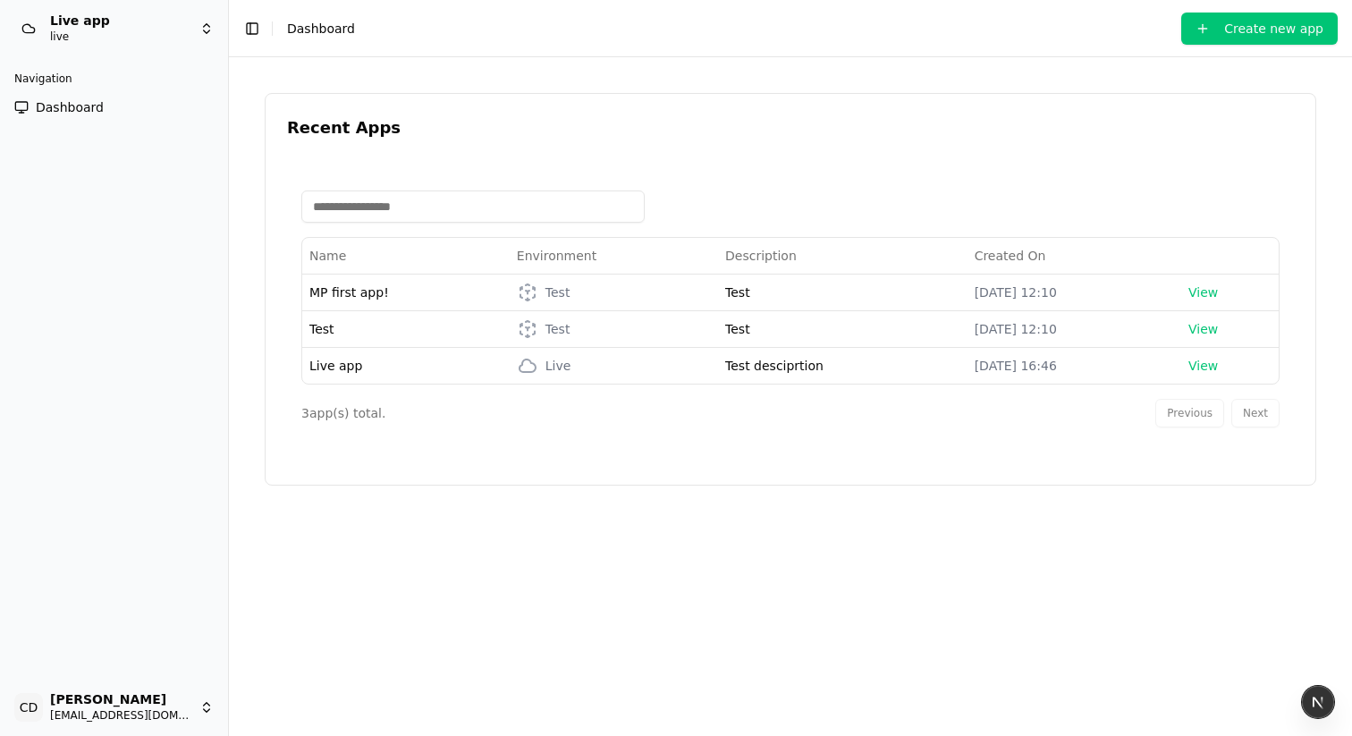
click at [129, 118] on link "Dashboard" at bounding box center [114, 107] width 214 height 29
click at [163, 702] on html "Live app live Navigation Dashboard CD [PERSON_NAME] [EMAIL_ADDRESS][DOMAIN_NAME…" at bounding box center [676, 368] width 1352 height 736
click at [147, 497] on html "Live app live Navigation Dashboard CD [PERSON_NAME] [EMAIL_ADDRESS][DOMAIN_NAME…" at bounding box center [676, 368] width 1352 height 736
click at [329, 326] on span "Test" at bounding box center [321, 329] width 25 height 14
